Goal: Task Accomplishment & Management: Manage account settings

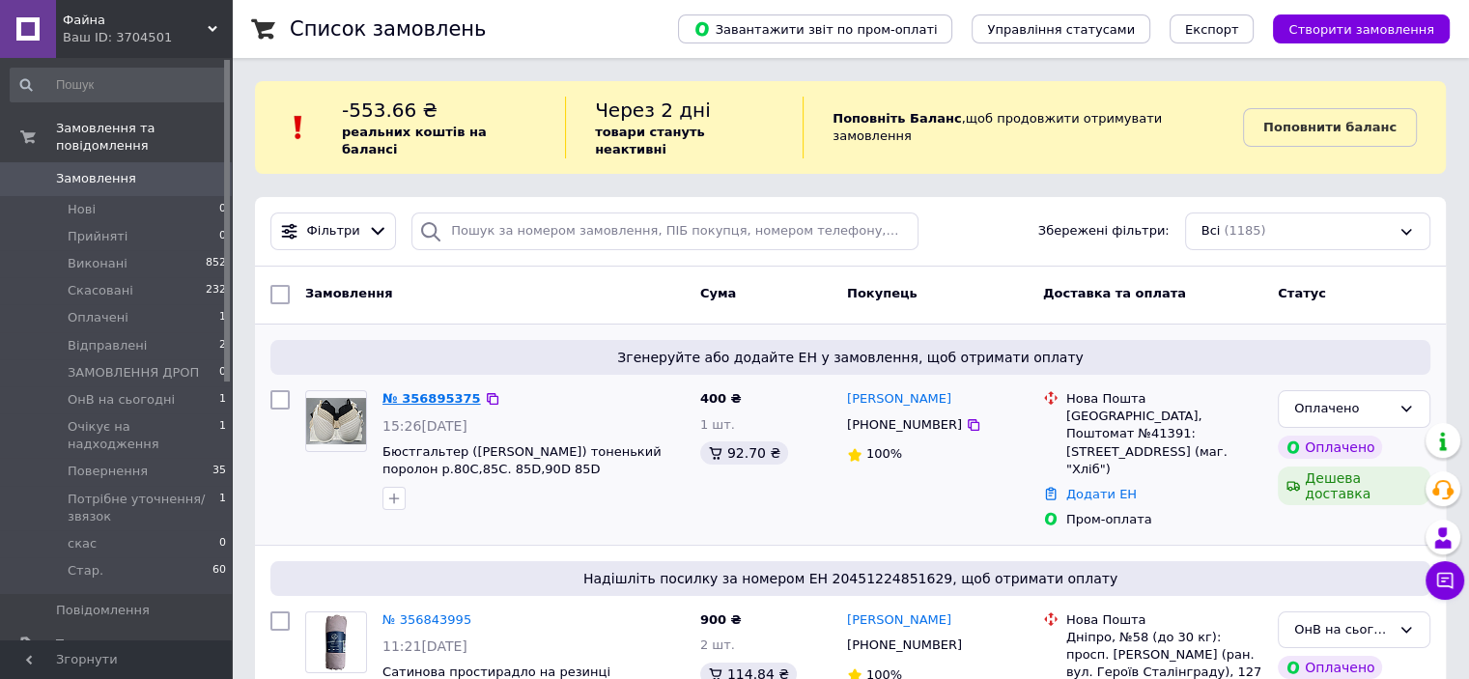
click at [446, 391] on link "№ 356895375" at bounding box center [432, 398] width 99 height 14
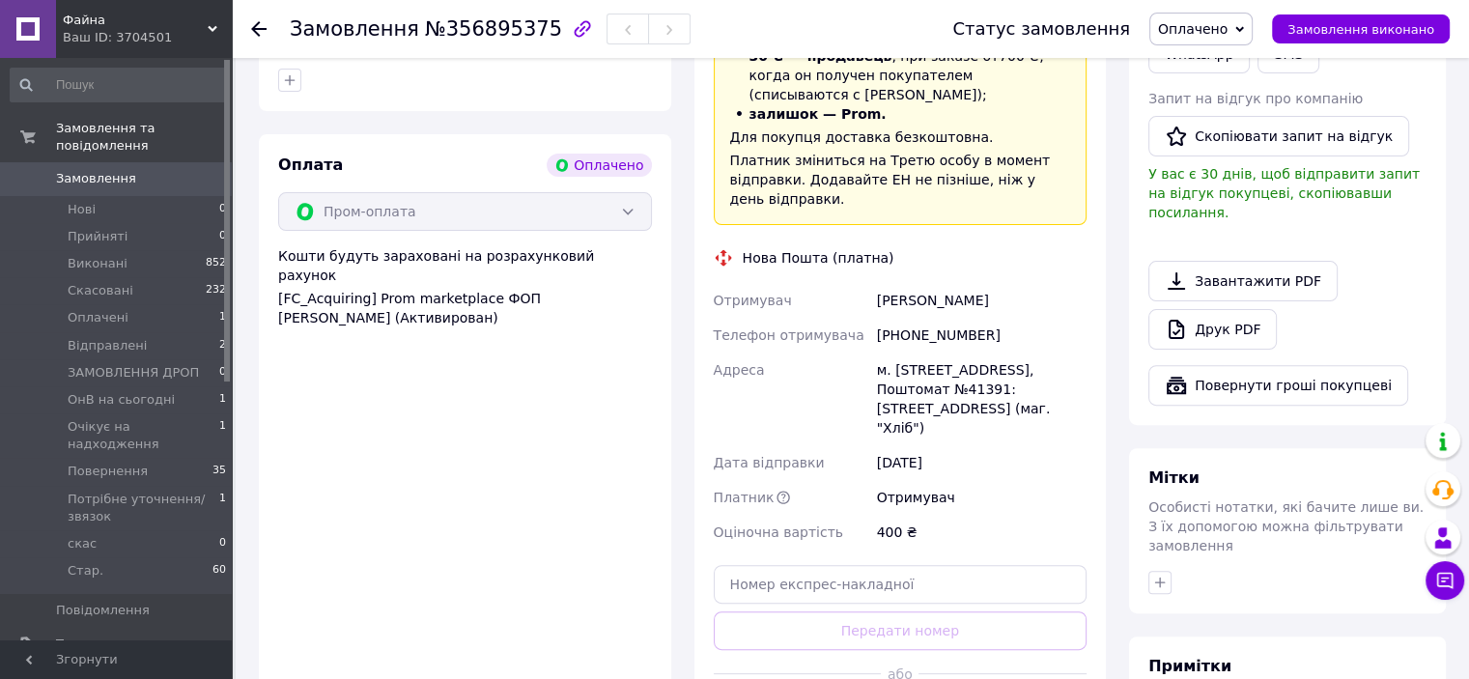
scroll to position [676, 0]
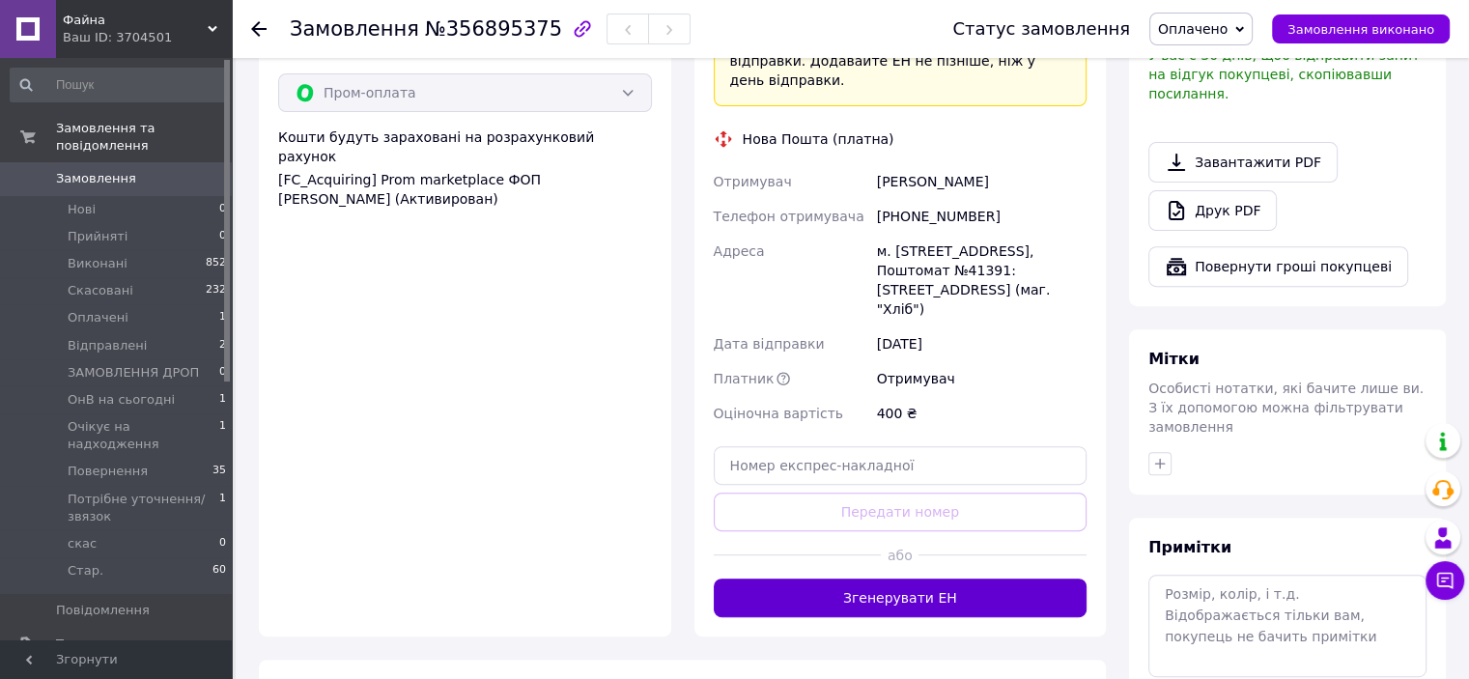
click at [896, 579] on button "Згенерувати ЕН" at bounding box center [901, 598] width 374 height 39
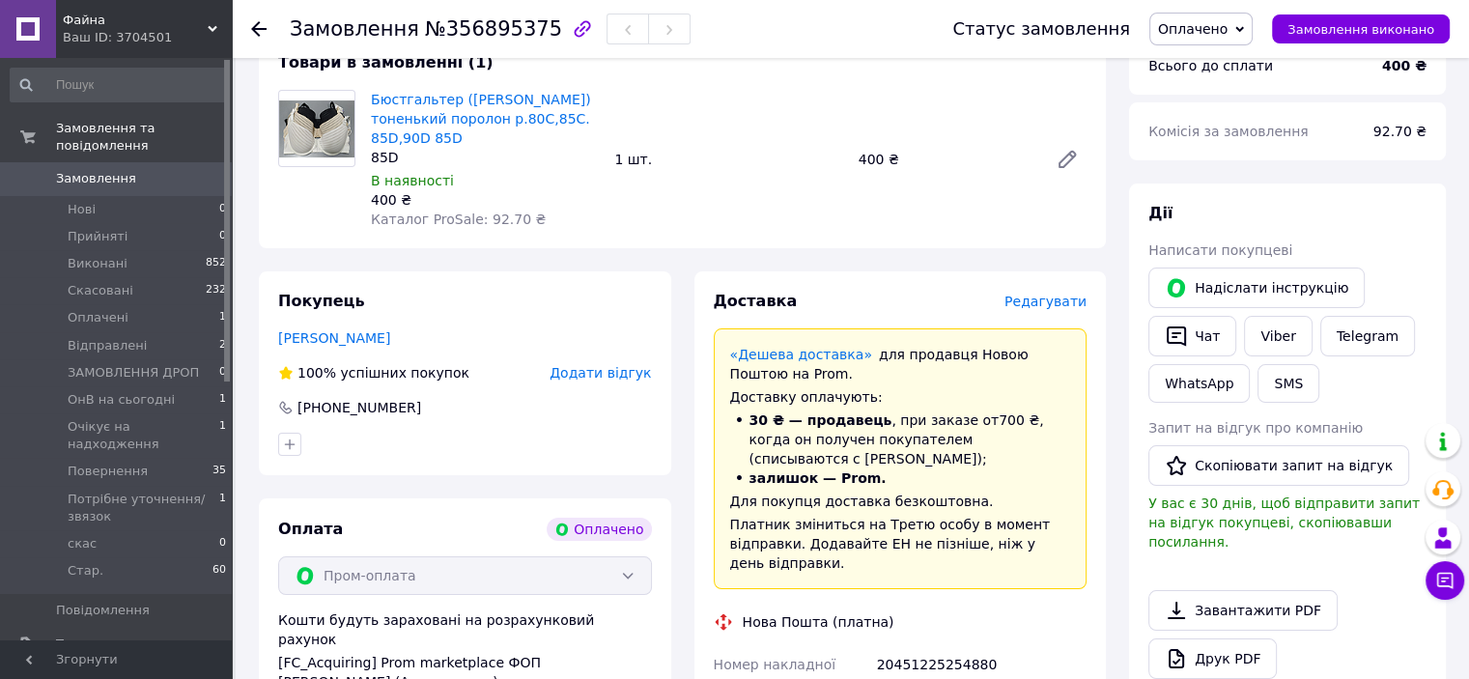
scroll to position [193, 0]
click at [1228, 34] on span "Оплачено" at bounding box center [1193, 28] width 70 height 15
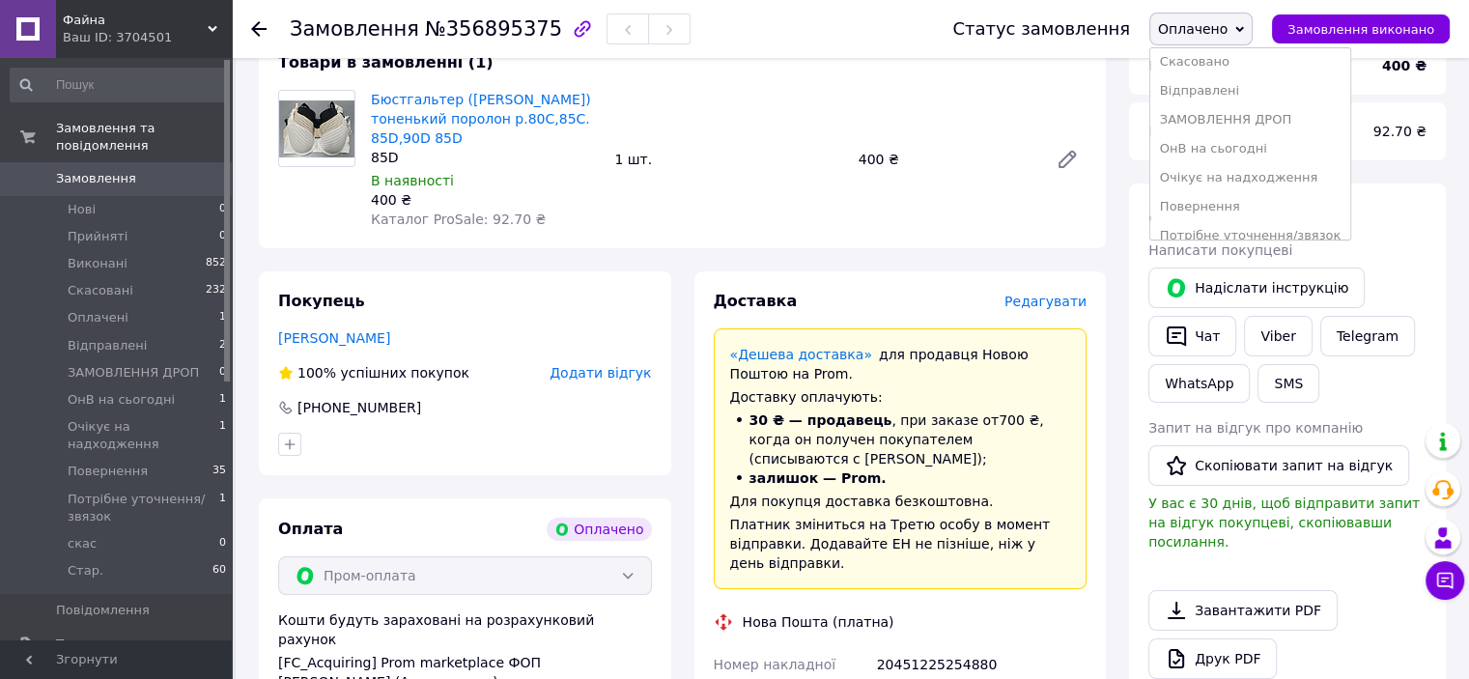
scroll to position [97, 0]
click at [1251, 119] on li "ОнВ на сьогодні" at bounding box center [1251, 115] width 201 height 29
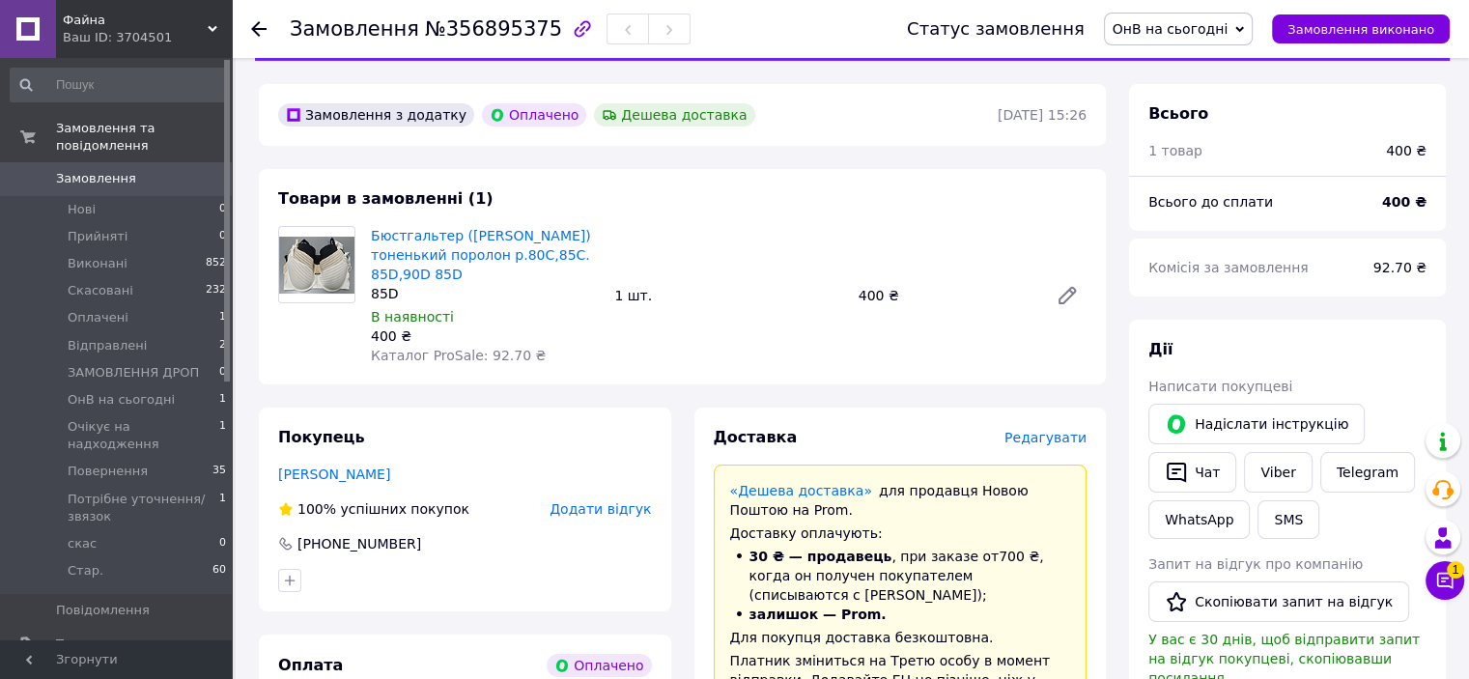
scroll to position [0, 0]
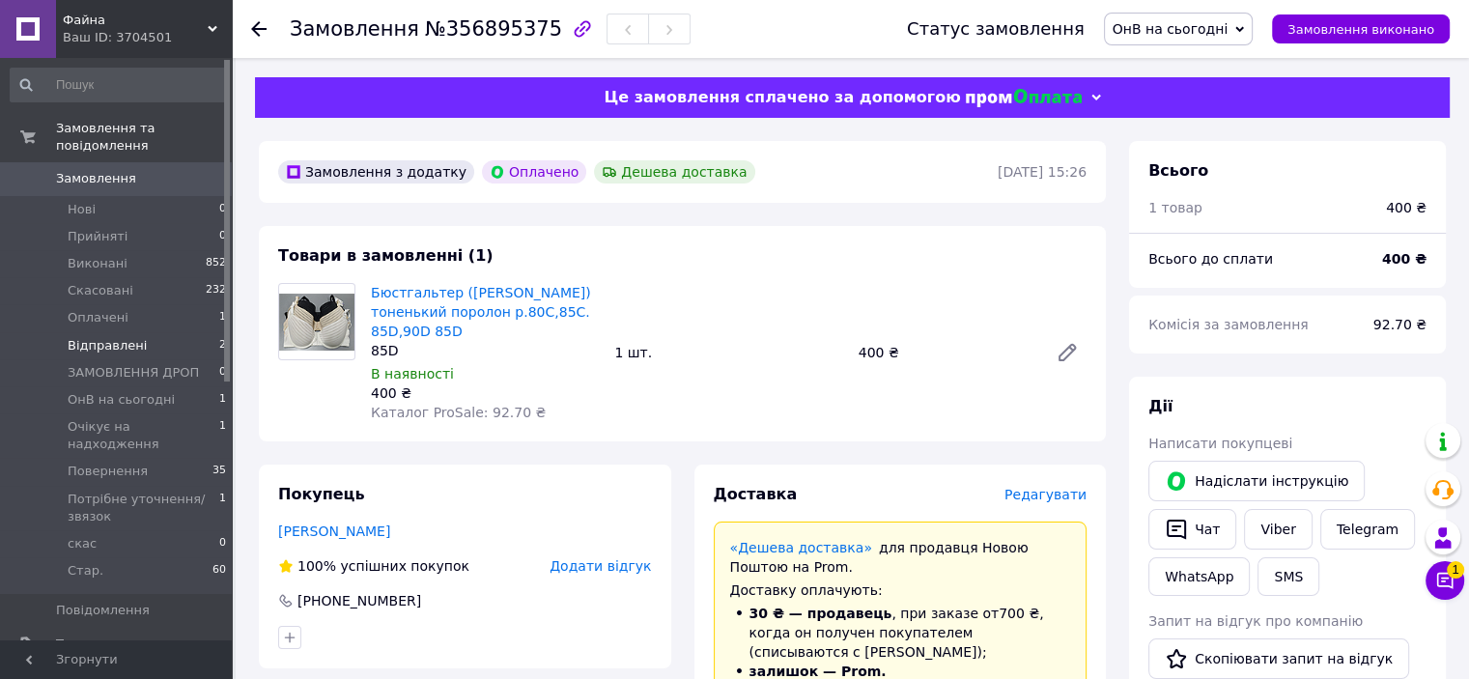
click at [202, 332] on li "Відправлені 2" at bounding box center [119, 345] width 238 height 27
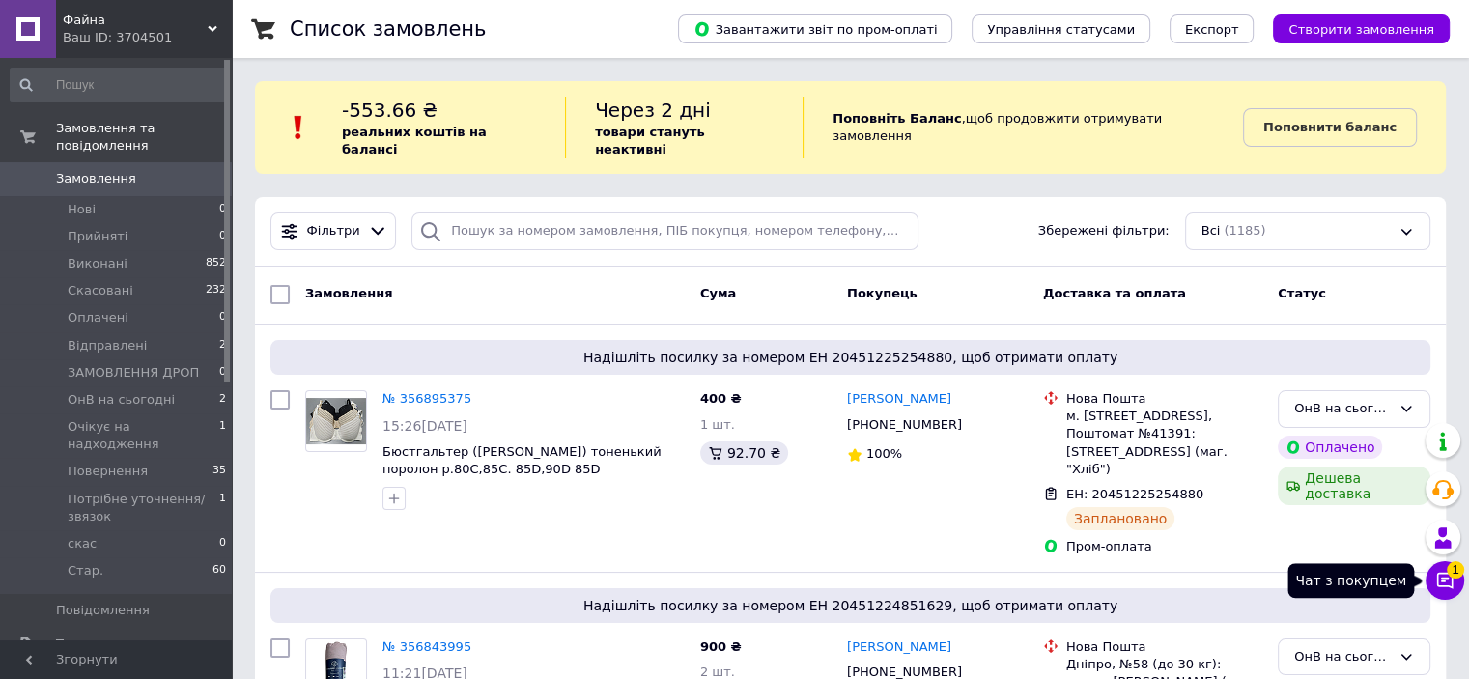
click at [1445, 587] on icon at bounding box center [1445, 580] width 19 height 19
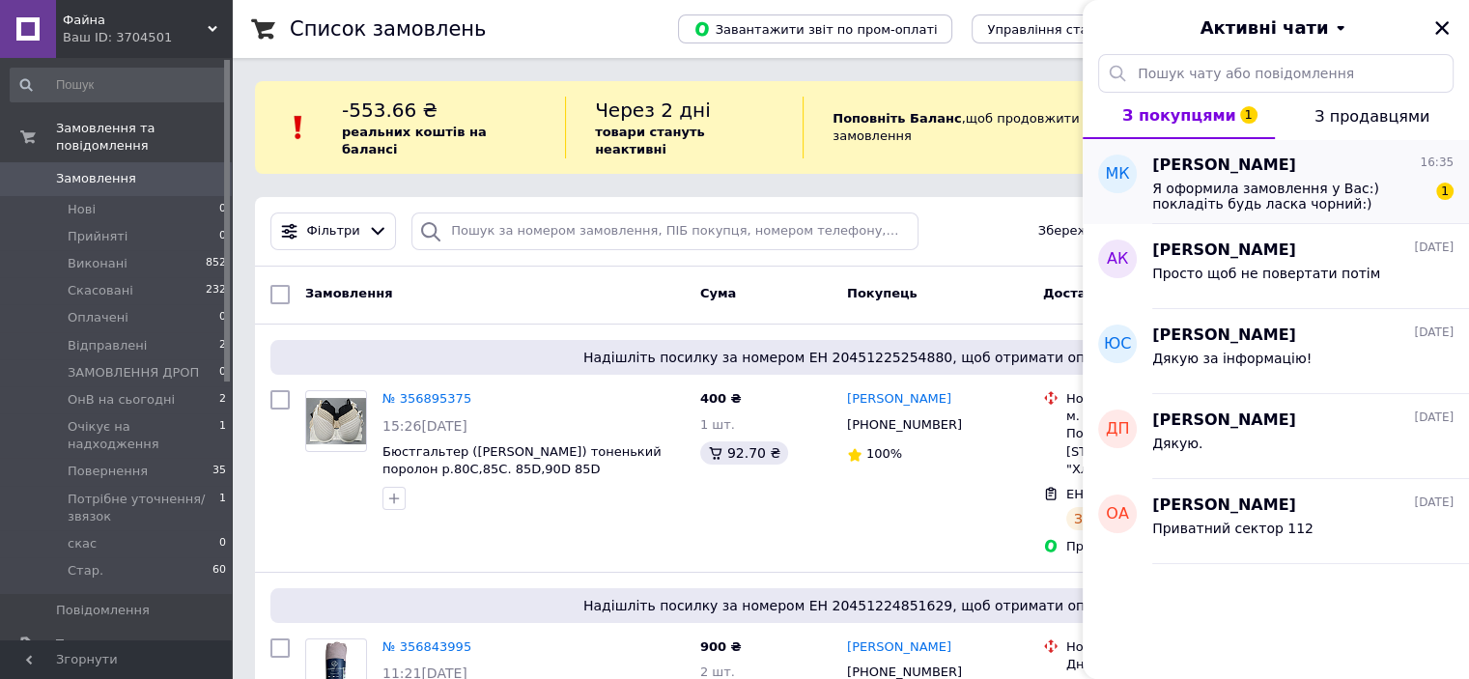
click at [1146, 212] on div "МК" at bounding box center [1118, 181] width 70 height 85
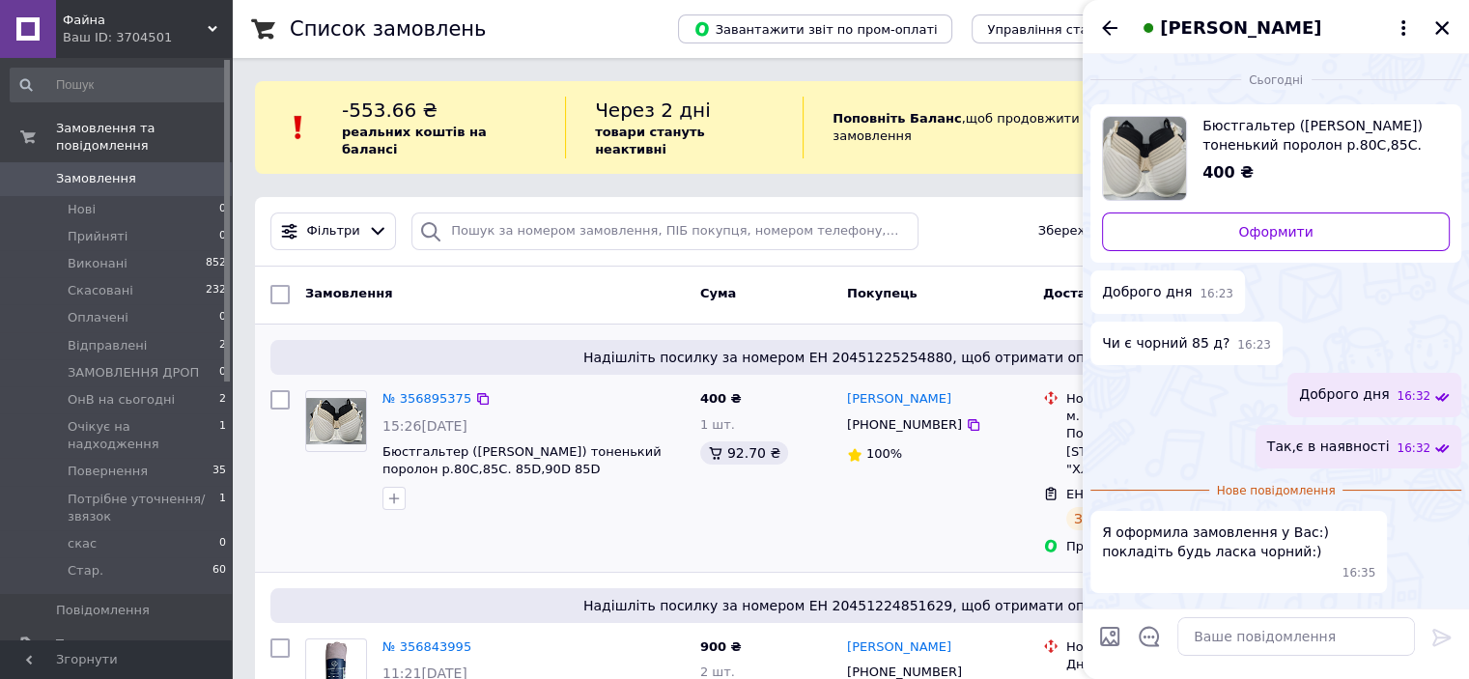
click at [657, 513] on div "№ 356895375 15:26[DATE] Бюстгальтер ([PERSON_NAME]) тоненький поролон р.80C,85C…" at bounding box center [495, 474] width 395 height 182
click at [1453, 39] on div at bounding box center [1442, 27] width 23 height 23
click at [1452, 38] on div at bounding box center [1442, 27] width 23 height 23
click at [1444, 36] on icon "Закрити" at bounding box center [1442, 27] width 17 height 17
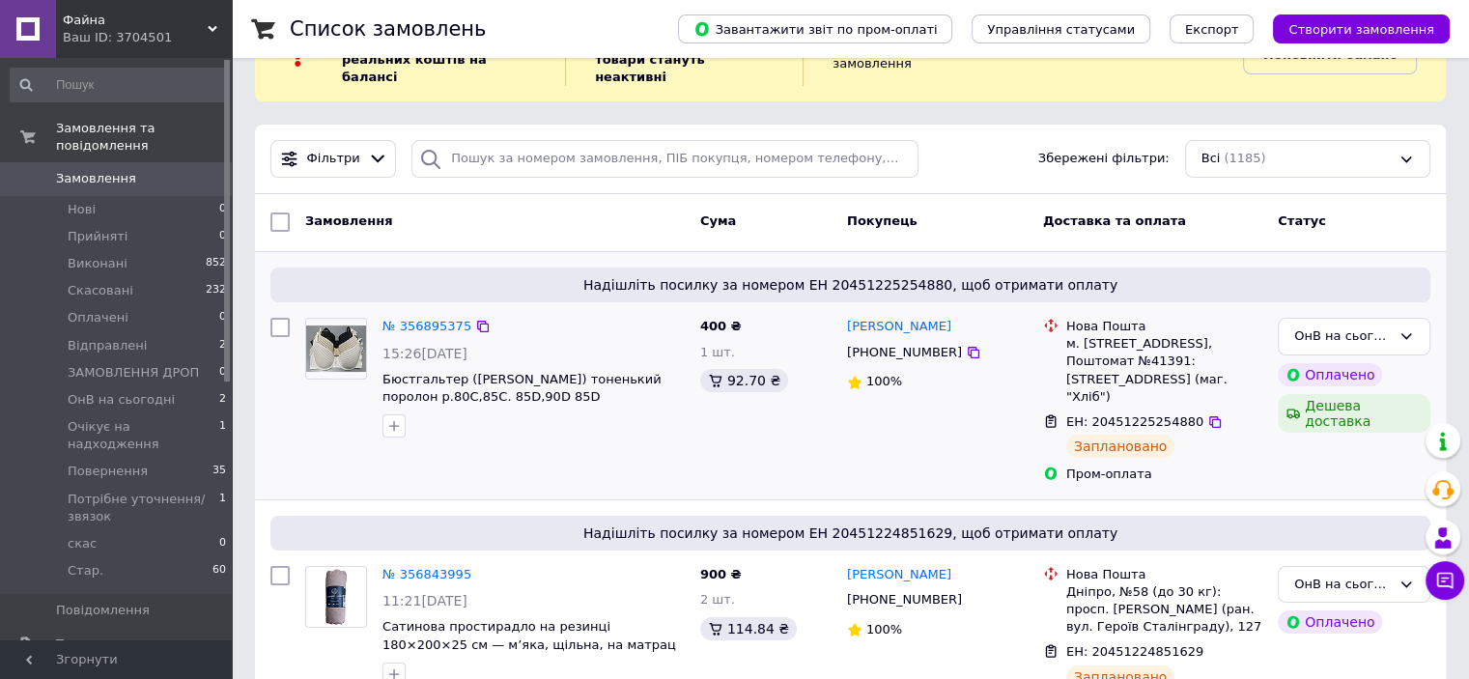
scroll to position [193, 0]
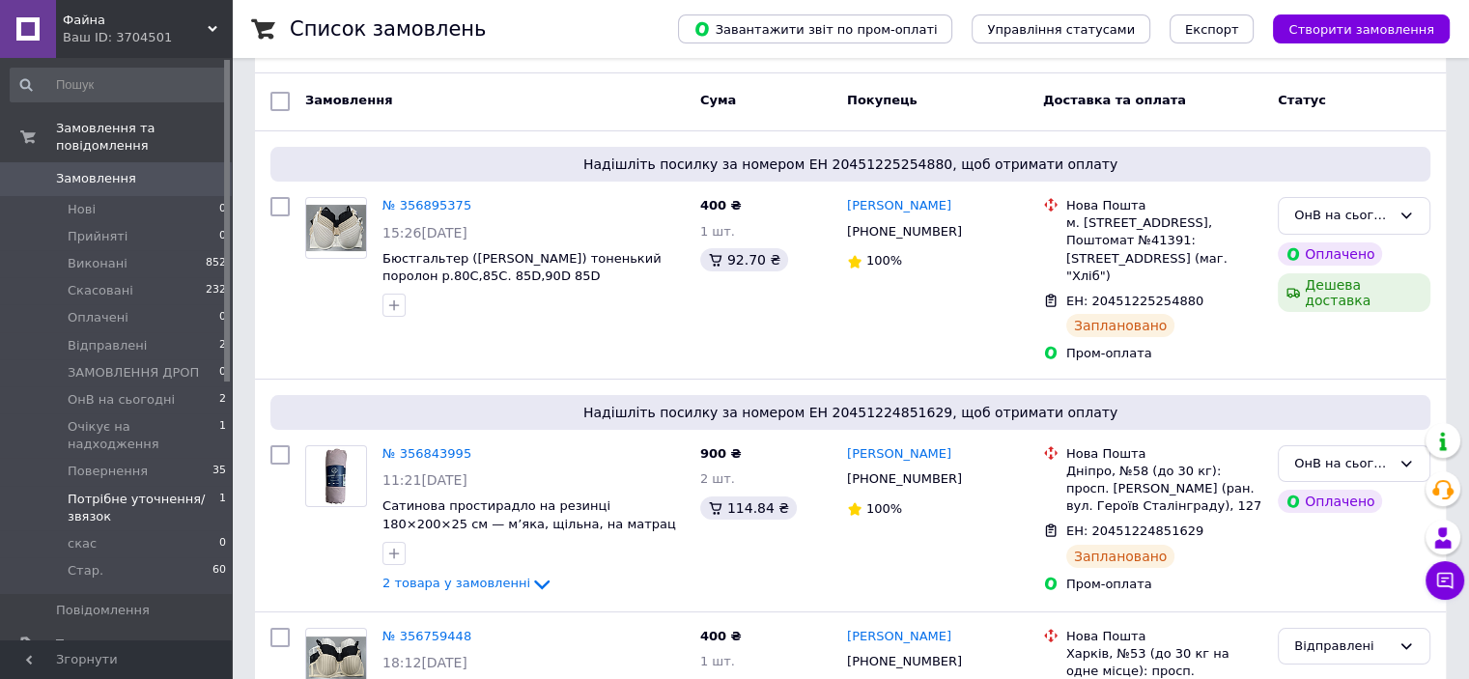
click at [207, 491] on span "Потрібне уточнення/звязок" at bounding box center [144, 508] width 152 height 35
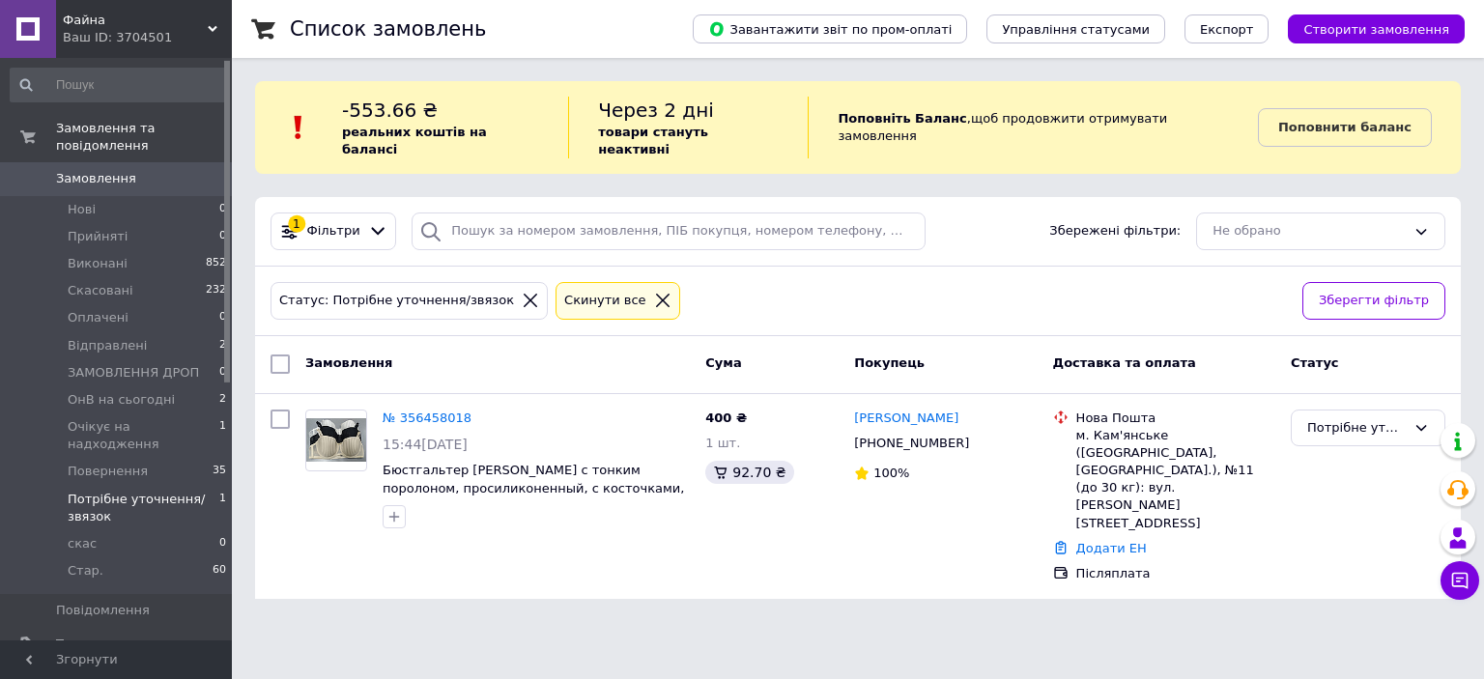
scroll to position [290, 0]
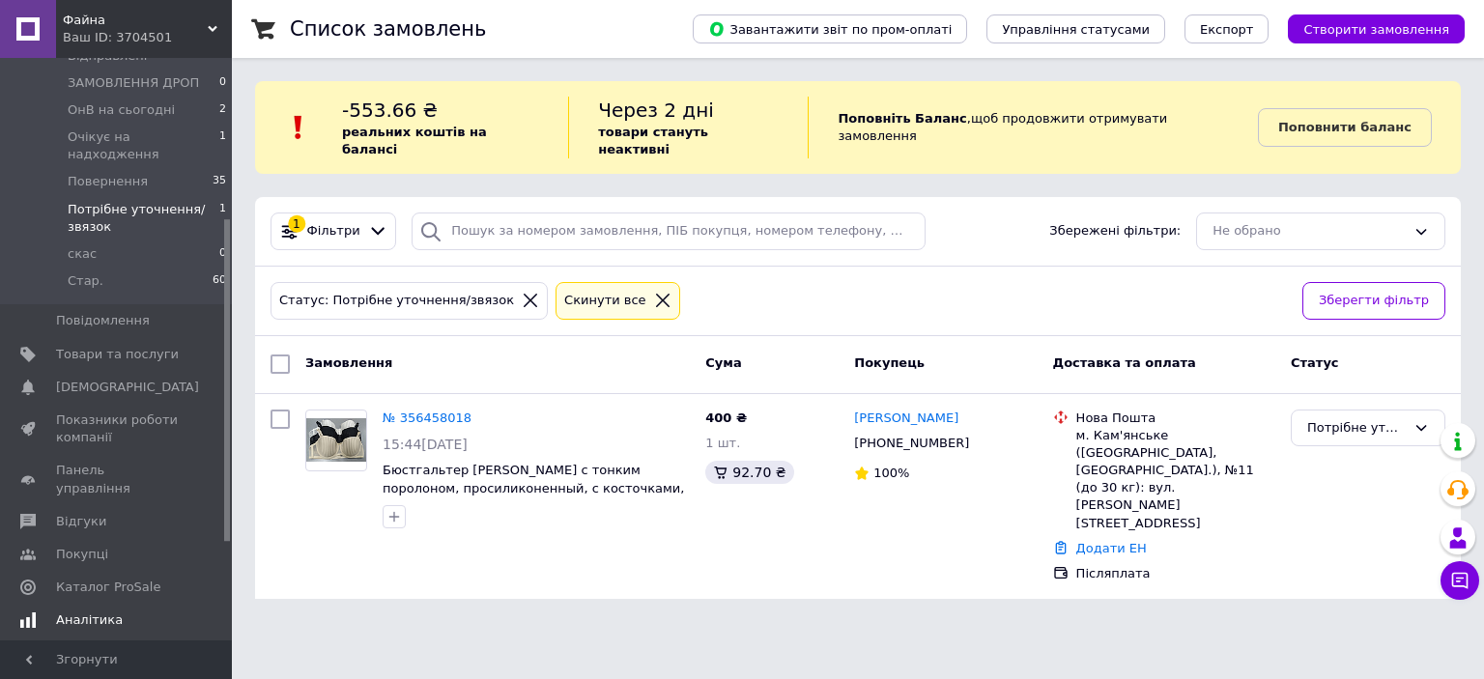
click at [116, 612] on span "Аналітика" at bounding box center [117, 620] width 123 height 17
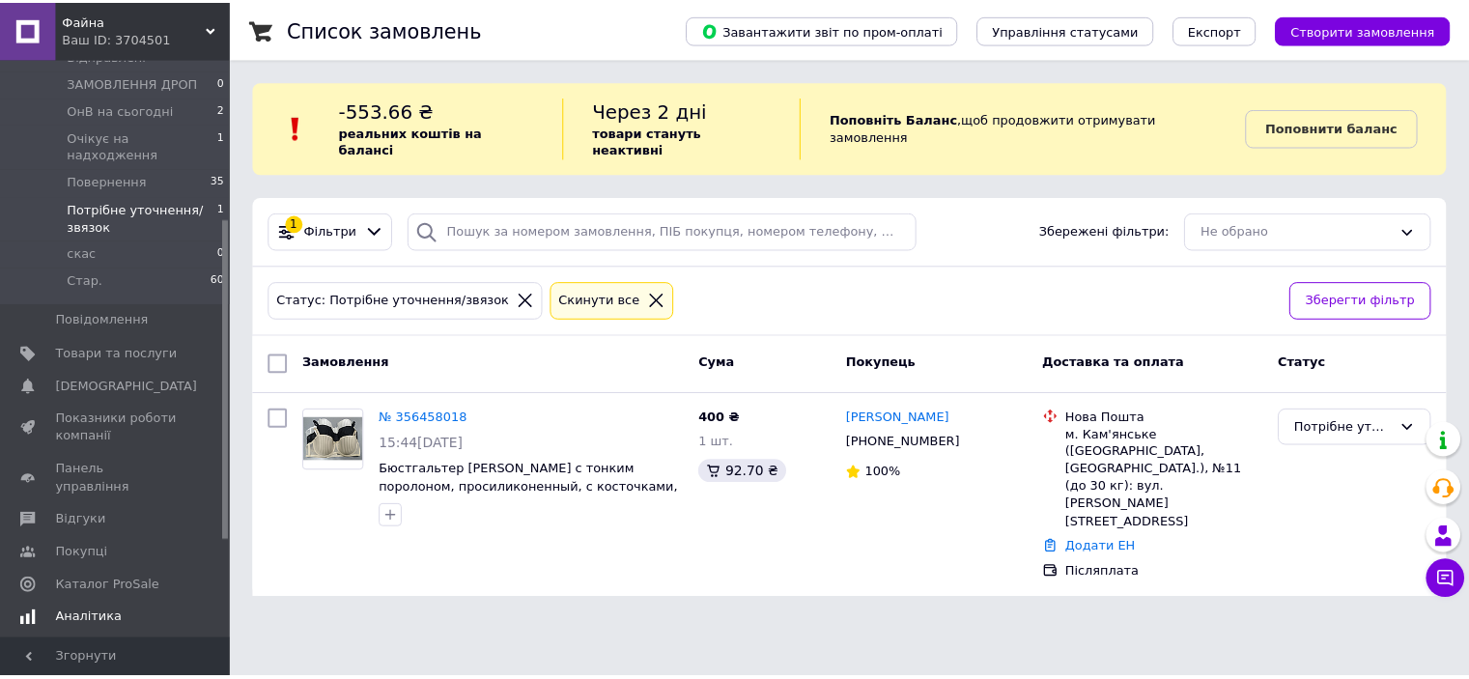
scroll to position [254, 0]
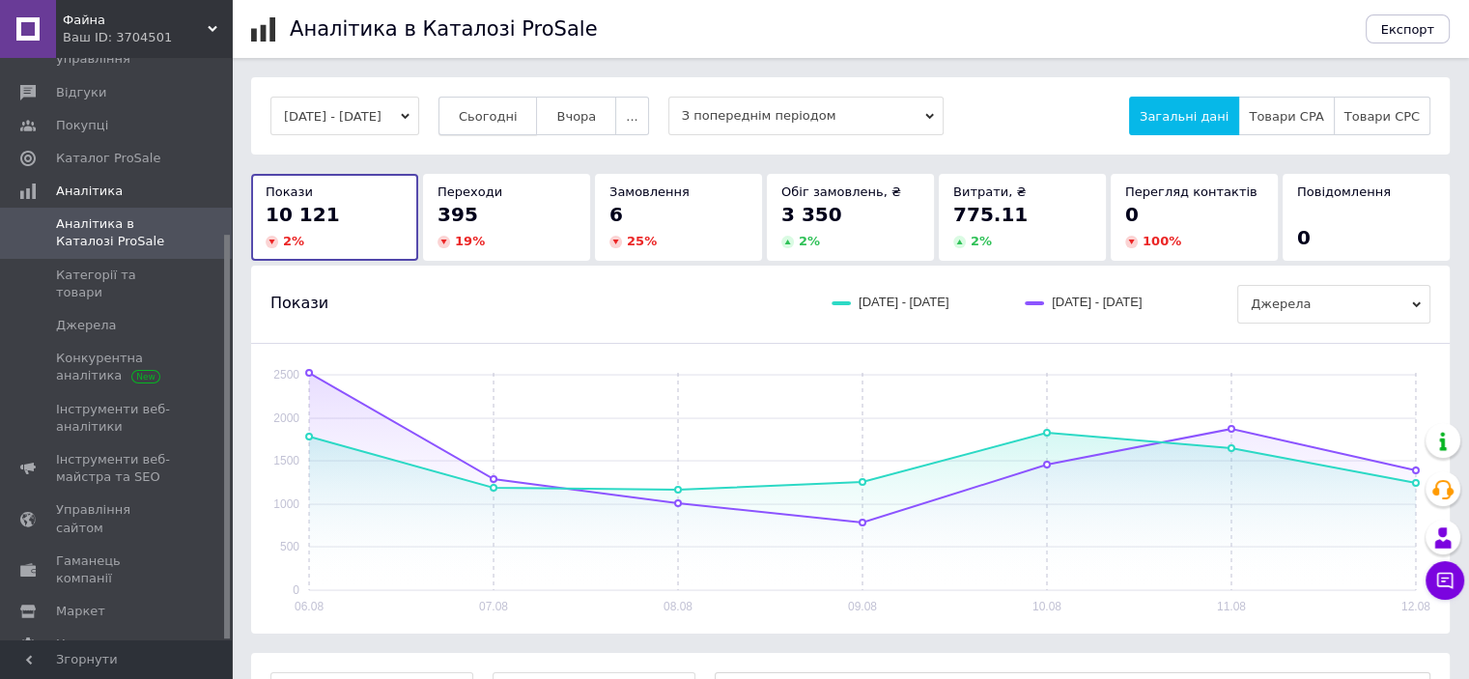
click at [517, 109] on span "Сьогодні" at bounding box center [488, 116] width 59 height 14
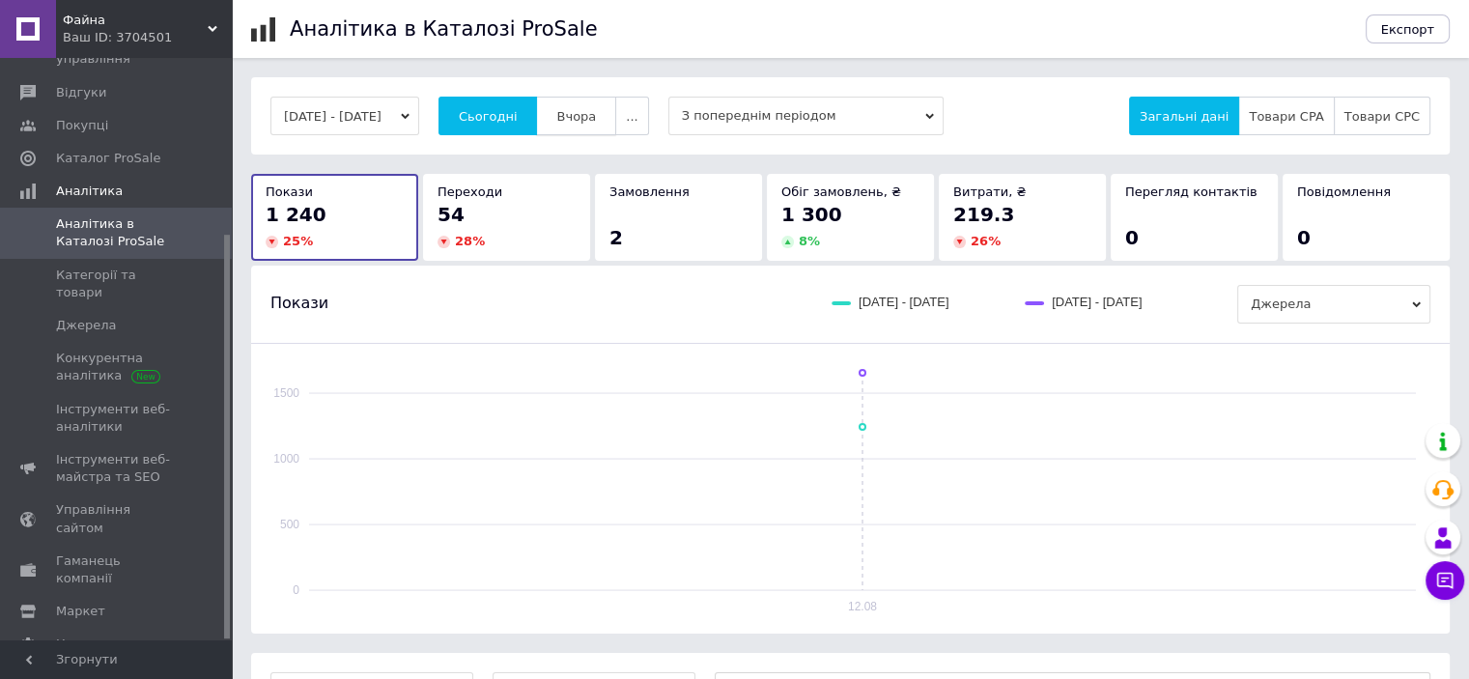
click at [596, 111] on span "Вчора" at bounding box center [576, 116] width 40 height 14
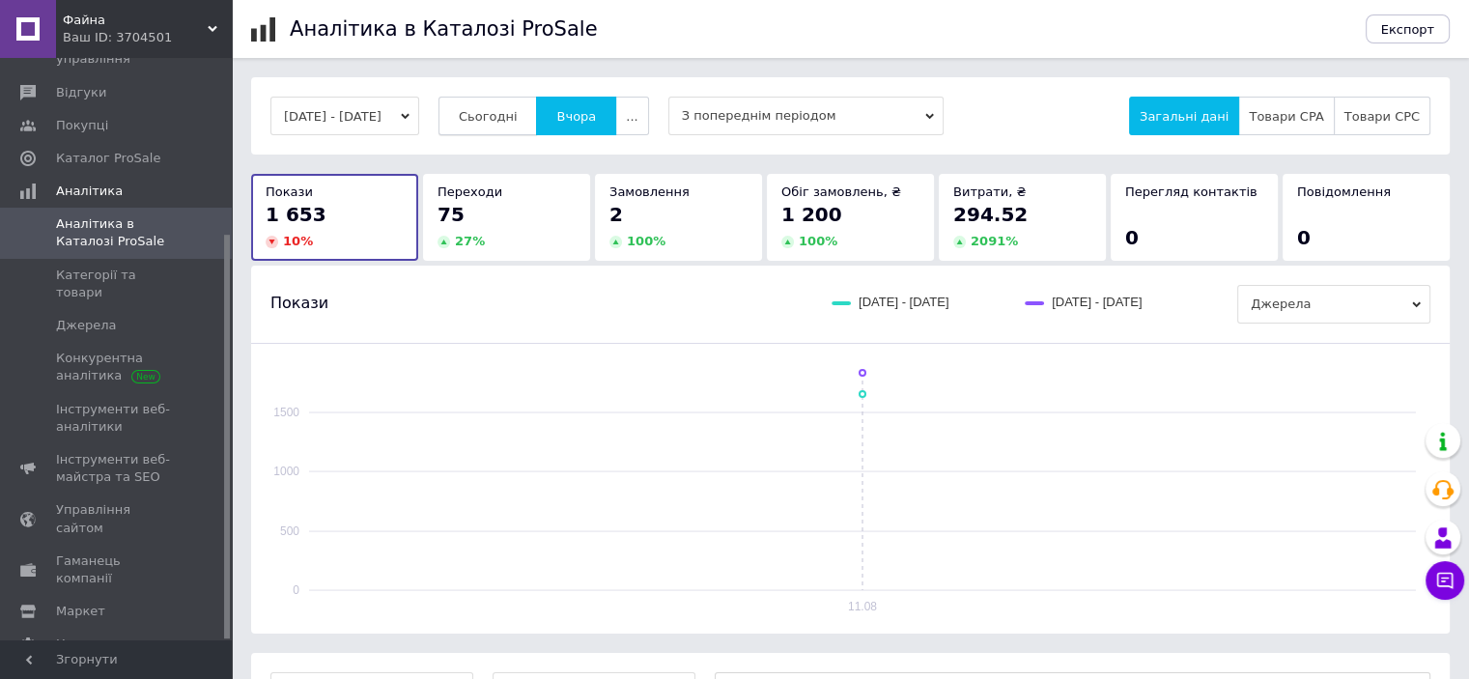
click at [494, 120] on span "Сьогодні" at bounding box center [488, 116] width 59 height 14
